Goal: Navigation & Orientation: Find specific page/section

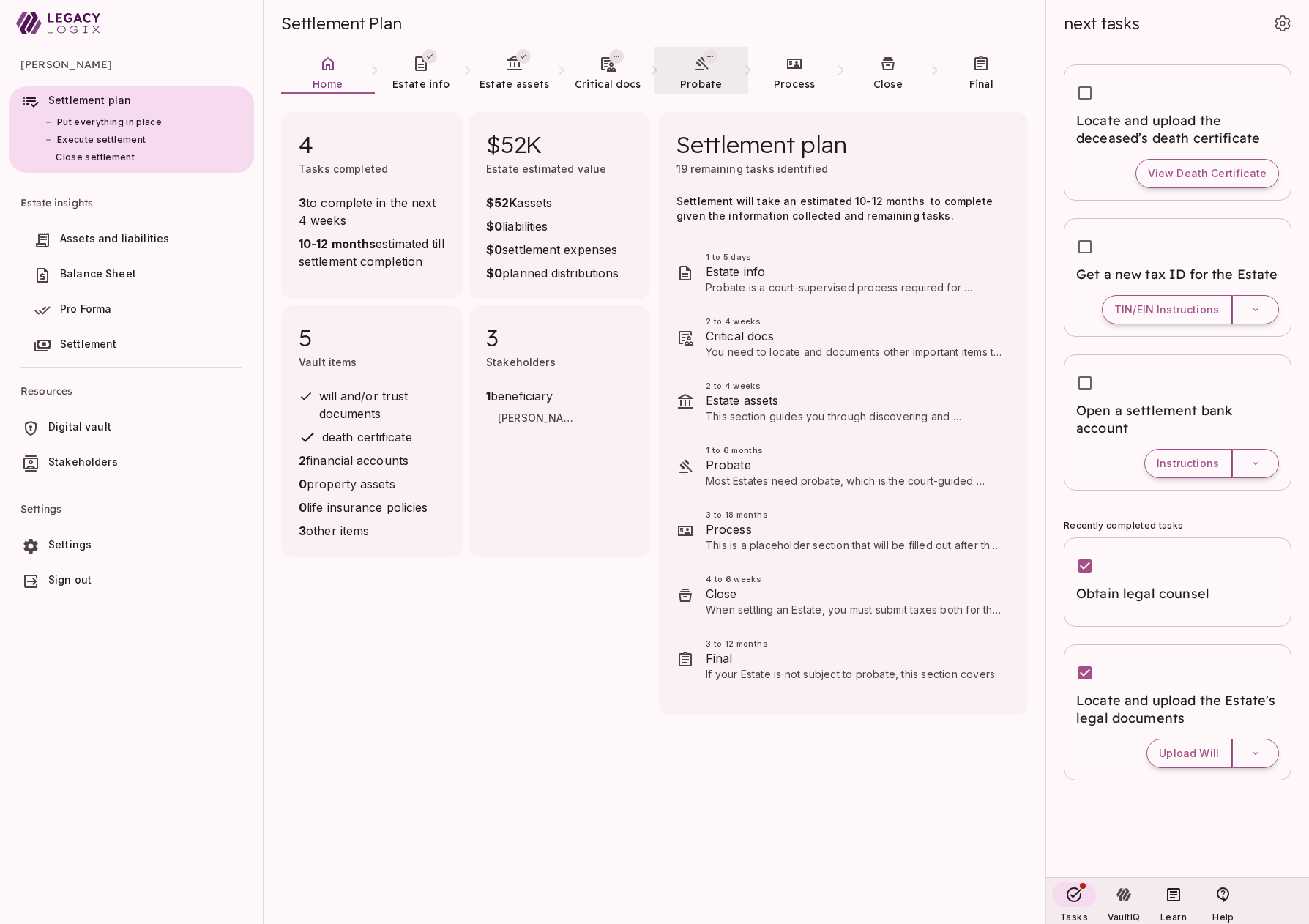
click at [702, 79] on span "Probate" at bounding box center [701, 84] width 42 height 13
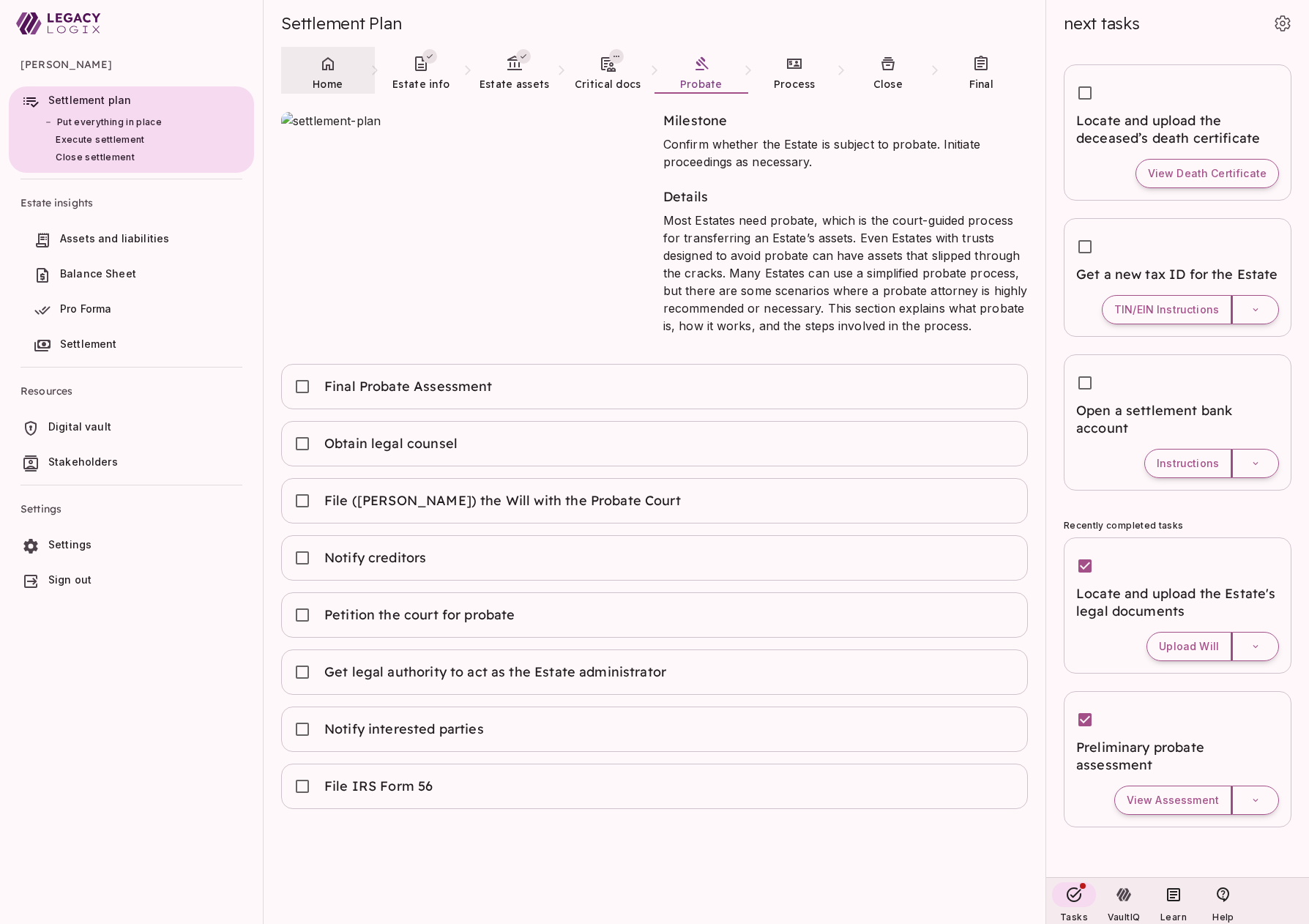
click at [320, 78] on span "Home" at bounding box center [327, 84] width 30 height 13
